Goal: Check status: Check status

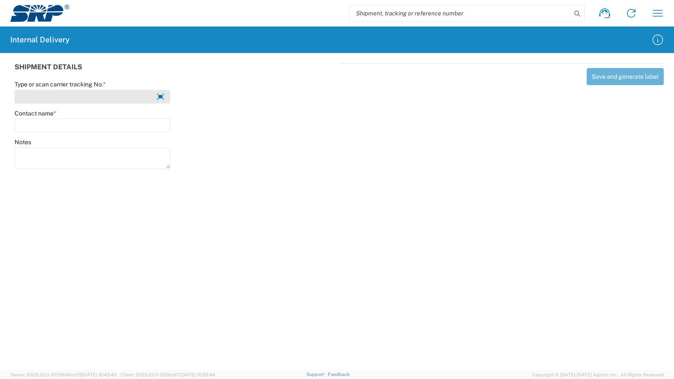
click at [67, 102] on input "Type or scan carrier tracking No. *" at bounding box center [93, 97] width 156 height 14
click at [59, 99] on input "Claims" at bounding box center [93, 97] width 156 height 14
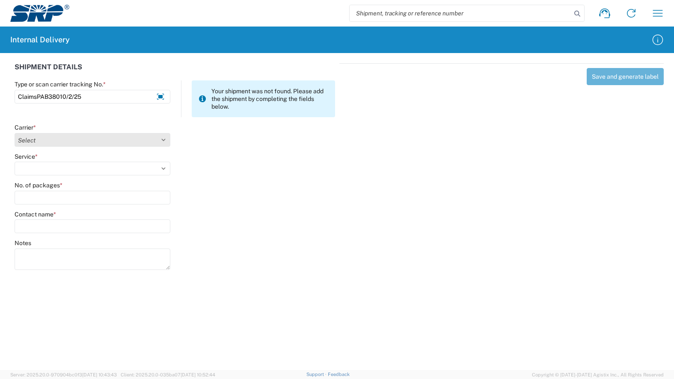
type input "ClaimsPAB38010/2/25"
click at [50, 139] on select "Select AcctPay Amazon Logistics ATI Trucking BC Dimerco Logistics Empire Southw…" at bounding box center [93, 140] width 156 height 14
select select "22933"
click at [15, 133] on select "Select AcctPay Amazon Logistics ATI Trucking BC Dimerco Logistics Empire Southw…" at bounding box center [93, 140] width 156 height 14
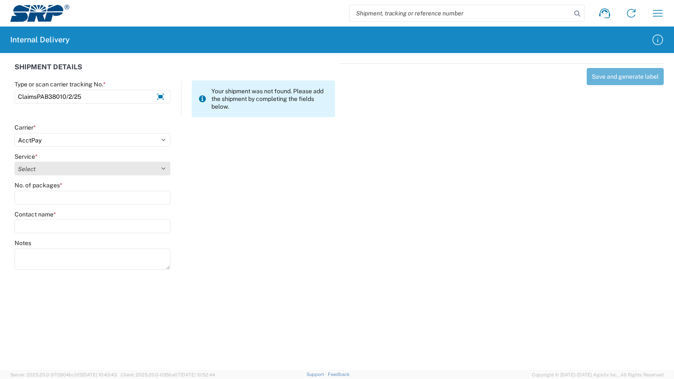
click at [47, 168] on select "Select Ground Inter-Office" at bounding box center [93, 169] width 156 height 14
select select "42403"
click at [15, 162] on select "Select Ground Inter-Office" at bounding box center [93, 169] width 156 height 14
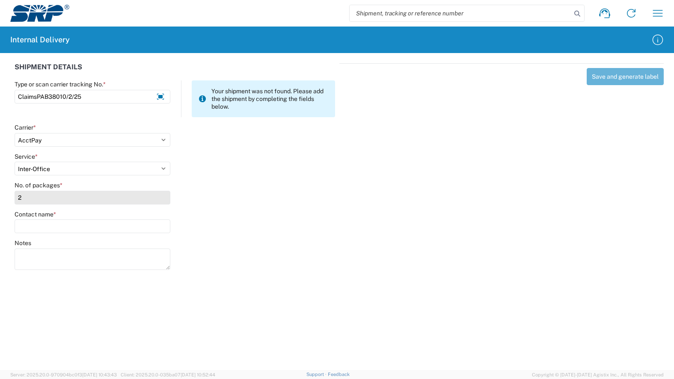
type input "2"
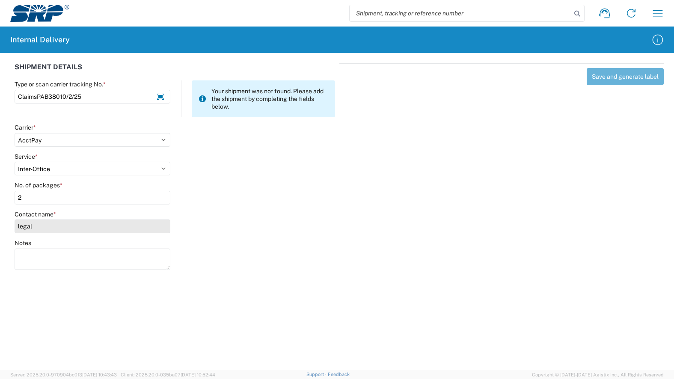
type input "legal"
click at [79, 223] on input "legal" at bounding box center [93, 226] width 156 height 14
type input "legal"
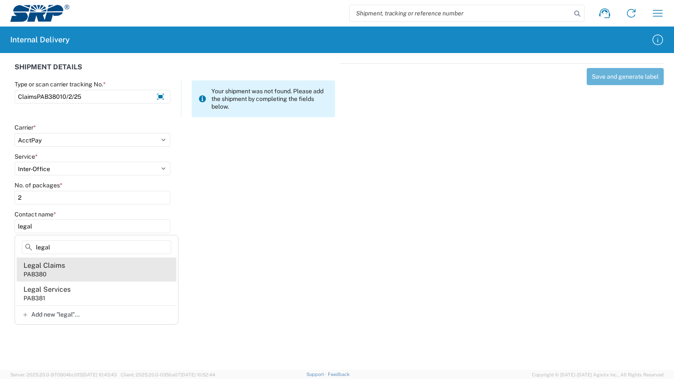
click at [70, 272] on agx-address-suggestion-item "Legal Claims PAB380" at bounding box center [97, 269] width 160 height 24
type input "Legal Claims"
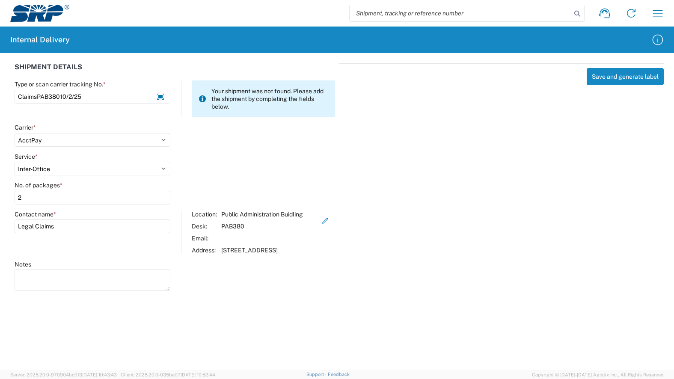
click at [424, 297] on div "SHIPMENT DETAILS Type or scan carrier tracking No. * ClaimsPAB38010/2/25 Your s…" at bounding box center [337, 175] width 674 height 245
drag, startPoint x: 353, startPoint y: 296, endPoint x: 315, endPoint y: 302, distance: 38.6
click at [353, 297] on div "SHIPMENT DETAILS Type or scan carrier tracking No. * ClaimsPAB38010/2/25 Your s…" at bounding box center [337, 175] width 674 height 245
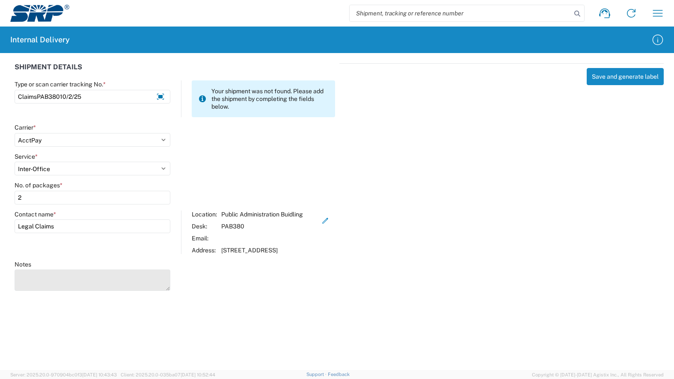
click at [56, 286] on textarea "Notes" at bounding box center [93, 279] width 156 height 21
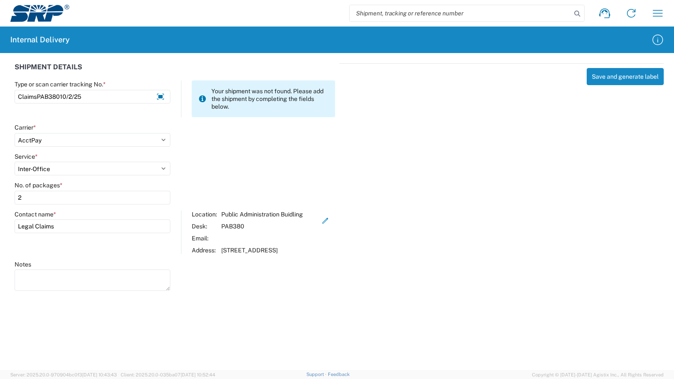
click at [469, 321] on agx-forms-host "Shipment request Shipment tracking Internal delivery Transit update My profile …" at bounding box center [337, 189] width 674 height 379
click at [606, 77] on button "Save and generate label" at bounding box center [624, 76] width 77 height 17
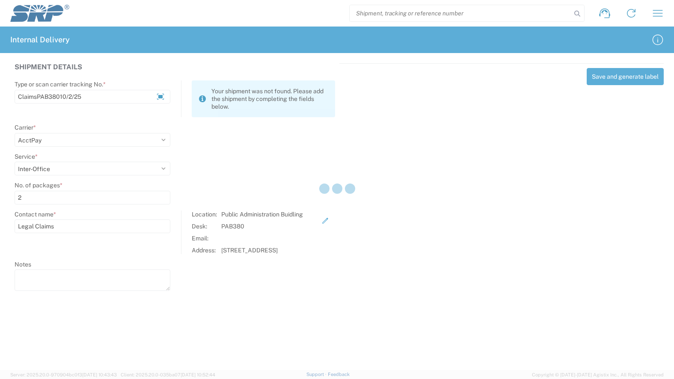
select select
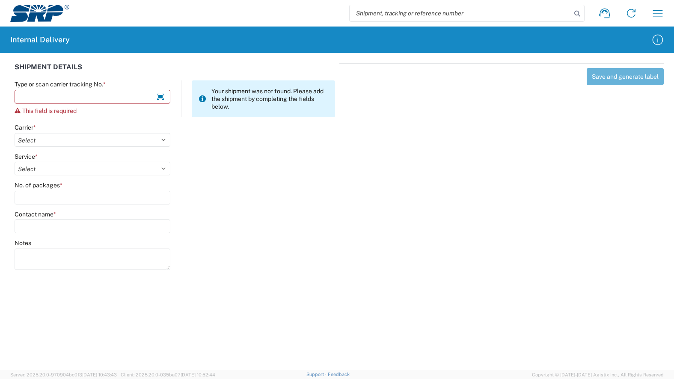
click at [402, 15] on input "search" at bounding box center [460, 13] width 222 height 16
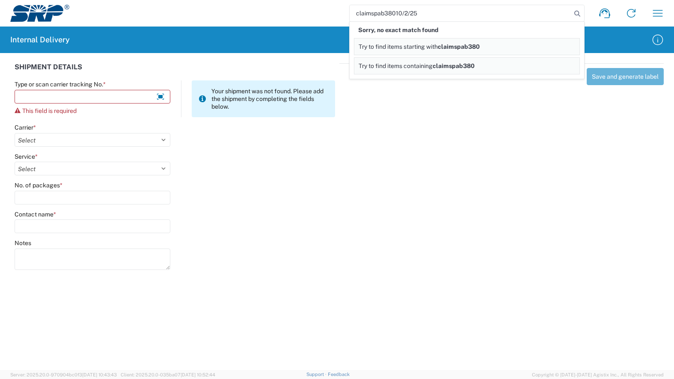
type input "claimspab38010/2/25"
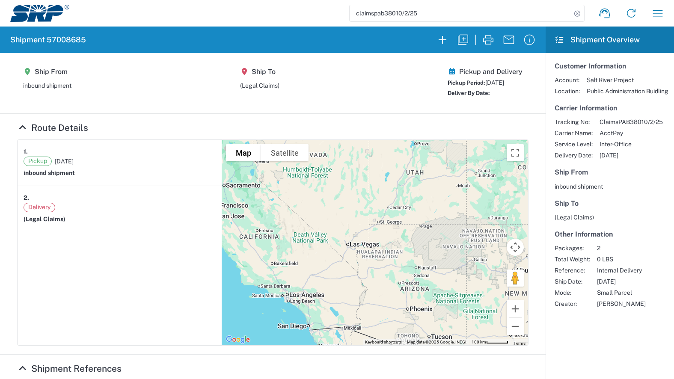
click at [117, 310] on article "1. Pickup [DATE] inbound shipment 2. Delivery (Legal Claims)" at bounding box center [120, 242] width 204 height 205
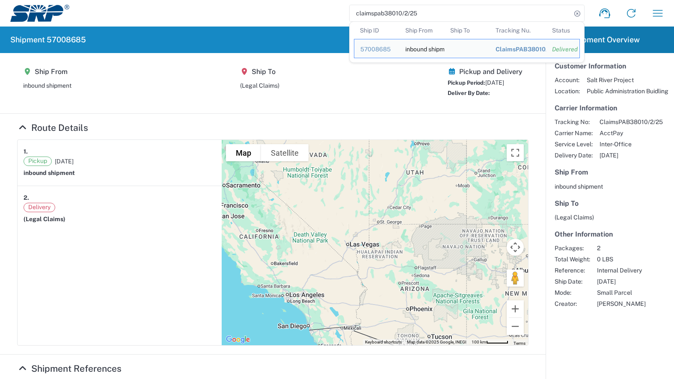
drag, startPoint x: 423, startPoint y: 16, endPoint x: 322, endPoint y: 25, distance: 101.4
click at [322, 24] on agx-form-navbar "claimspab38010/2/25 Ship ID Ship From Ship To Tracking Nu. Status Ship ID 57008…" at bounding box center [337, 13] width 674 height 27
click at [141, 288] on article "1. Pickup [DATE] inbound shipment 2. Delivery (Legal Claims)" at bounding box center [120, 242] width 204 height 205
